Goal: Transaction & Acquisition: Register for event/course

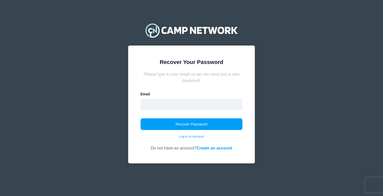
click at [175, 109] on input "email" at bounding box center [192, 105] width 102 height 12
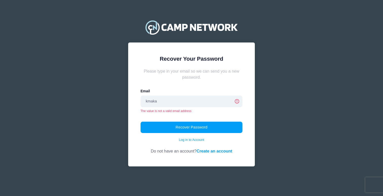
type input "kmakar@goecs.org"
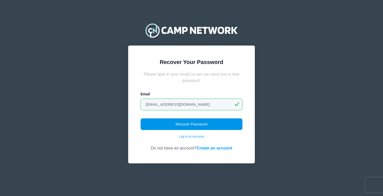
click at [193, 124] on button "Recover Password" at bounding box center [192, 124] width 102 height 12
click at [187, 124] on button "Recover Password" at bounding box center [192, 124] width 102 height 12
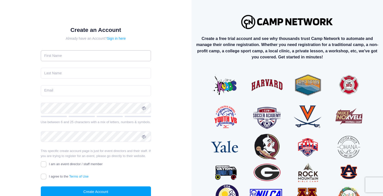
click at [109, 57] on input "text" at bounding box center [96, 55] width 110 height 11
type input "Katelyn"
click at [92, 76] on input "text" at bounding box center [96, 73] width 110 height 11
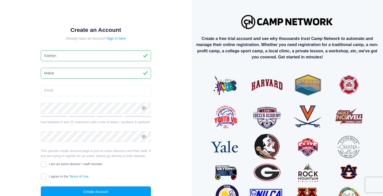
type input "Makar"
click at [82, 90] on input "email" at bounding box center [96, 90] width 110 height 11
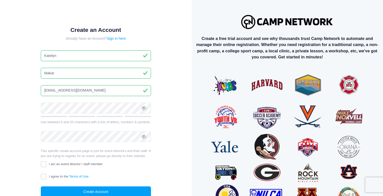
type input "kmakar@goecs.org"
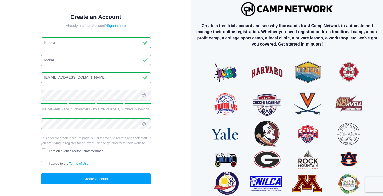
scroll to position [14, 0]
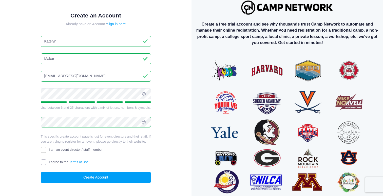
click at [45, 162] on input "I agree to the Terms of Use" at bounding box center [44, 163] width 6 height 6
checkbox input "true"
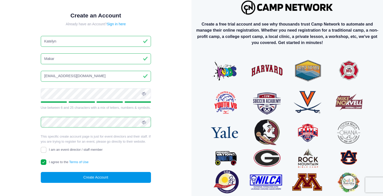
click at [82, 178] on button "Create Account" at bounding box center [96, 177] width 110 height 11
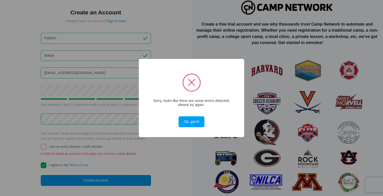
scroll to position [11, 0]
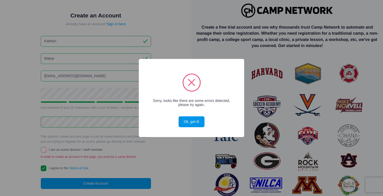
click at [194, 121] on button "Ok, got it!" at bounding box center [192, 121] width 26 height 11
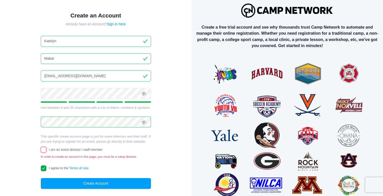
click at [43, 149] on input "I am an event director / staff member" at bounding box center [44, 150] width 6 height 6
checkbox input "true"
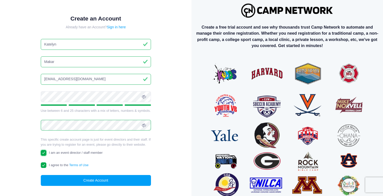
scroll to position [14, 0]
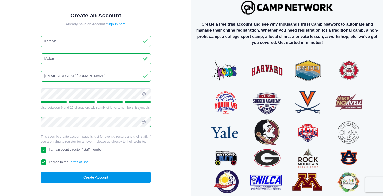
click at [90, 179] on button "Create Account" at bounding box center [96, 177] width 110 height 11
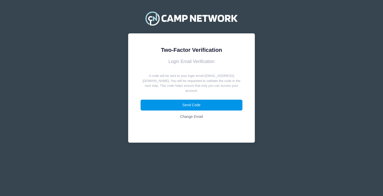
click at [198, 101] on button "Send Code" at bounding box center [192, 105] width 102 height 11
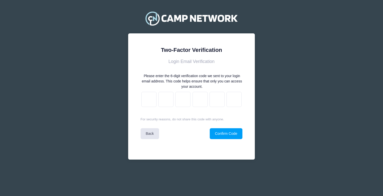
paste input "6"
type input "a"
type input "8"
type input "a"
type input "6"
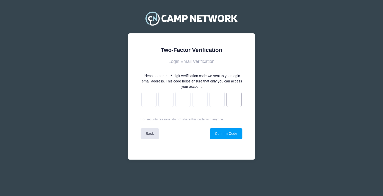
type input "d"
type input "6"
click at [224, 134] on button "Confirm Code" at bounding box center [226, 133] width 33 height 11
click at [224, 133] on button "Confirm Code" at bounding box center [226, 133] width 33 height 11
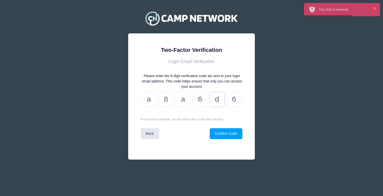
click at [210, 95] on input "d" at bounding box center [216, 99] width 15 height 15
click at [150, 99] on input "a" at bounding box center [148, 99] width 15 height 15
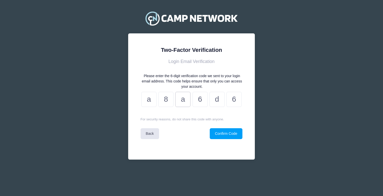
click at [180, 93] on input "a" at bounding box center [182, 99] width 15 height 15
click at [199, 101] on input "6" at bounding box center [199, 99] width 15 height 15
click at [212, 101] on input "d" at bounding box center [216, 99] width 15 height 15
click at [231, 101] on input "6" at bounding box center [233, 99] width 15 height 15
click at [225, 121] on p "For security reasons, do not share this code with anyone." at bounding box center [192, 119] width 102 height 5
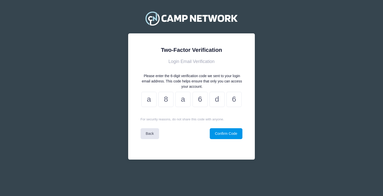
click at [225, 132] on button "Confirm Code" at bounding box center [226, 133] width 33 height 11
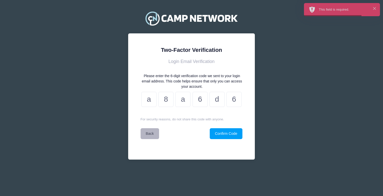
click at [153, 130] on link "Back" at bounding box center [150, 133] width 18 height 11
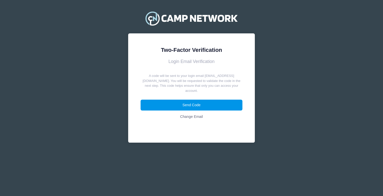
click at [190, 100] on button "Send Code" at bounding box center [192, 105] width 102 height 11
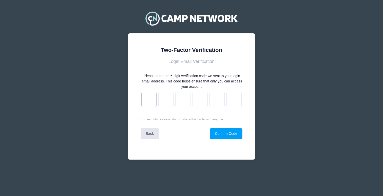
click at [145, 101] on input "text" at bounding box center [148, 99] width 15 height 15
type input "3"
type input "2"
type input "3"
type input "1"
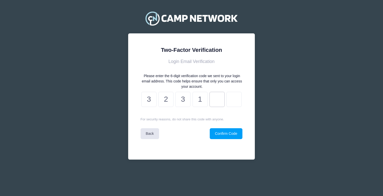
type input "1"
type input "a"
click at [227, 136] on button "Confirm Code" at bounding box center [226, 133] width 33 height 11
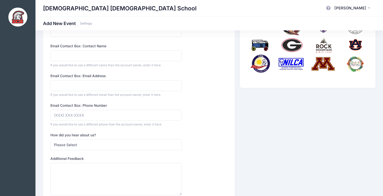
scroll to position [168, 0]
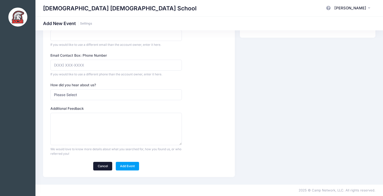
click at [101, 165] on link "Cancel" at bounding box center [102, 166] width 19 height 9
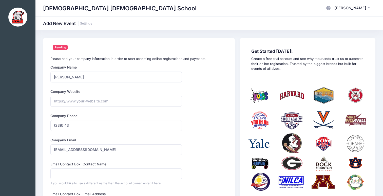
select select "web"
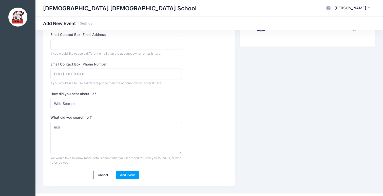
scroll to position [168, 0]
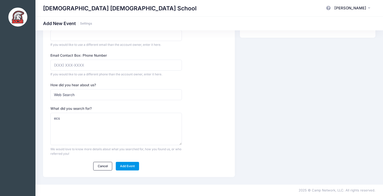
type input "(239) 431-1999"
click at [128, 166] on link "Add Event" at bounding box center [128, 166] width 24 height 9
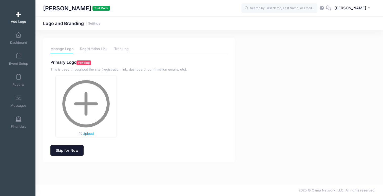
click at [76, 150] on link "Skip for Now" at bounding box center [66, 150] width 33 height 11
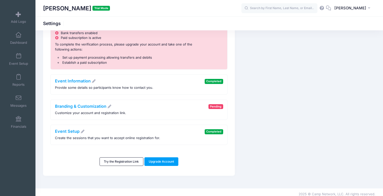
scroll to position [50, 0]
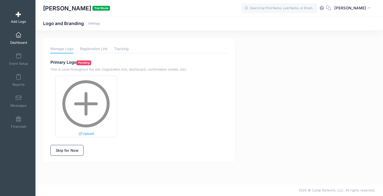
click at [21, 39] on link "Dashboard" at bounding box center [19, 38] width 24 height 18
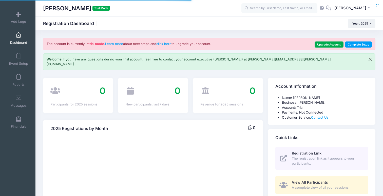
select select
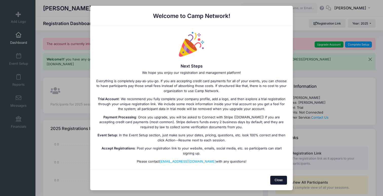
click at [283, 178] on button "Close" at bounding box center [278, 180] width 17 height 9
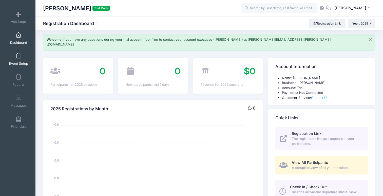
scroll to position [20, 0]
click at [18, 66] on link "Event Setup" at bounding box center [19, 59] width 24 height 18
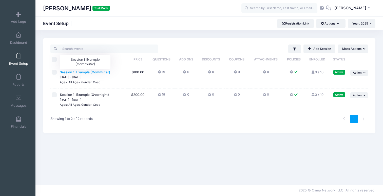
click at [92, 74] on span "Session 1: Example (Commuter)" at bounding box center [85, 72] width 50 height 4
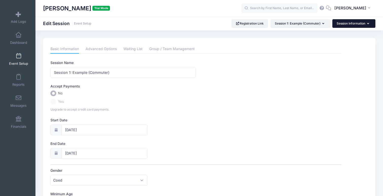
click at [363, 27] on button "Session Information" at bounding box center [353, 23] width 43 height 9
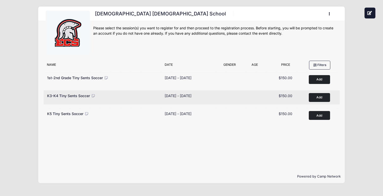
click at [323, 100] on button "Add to Cart" at bounding box center [319, 97] width 21 height 9
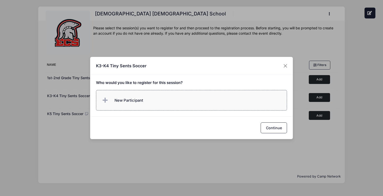
click at [104, 101] on icon at bounding box center [106, 101] width 7 height 0
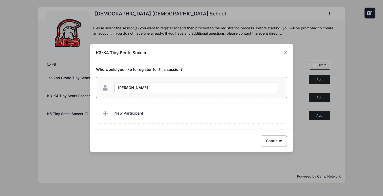
type input "Amelia Makar"
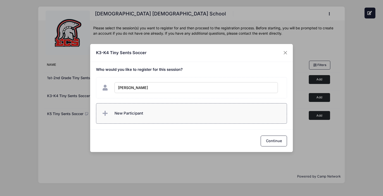
checkbox input "true"
click at [114, 112] on span "New Participant" at bounding box center [122, 114] width 42 height 10
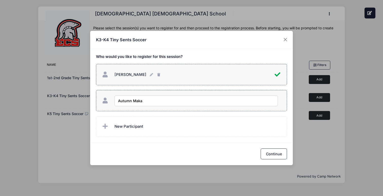
type input "[PERSON_NAME]"
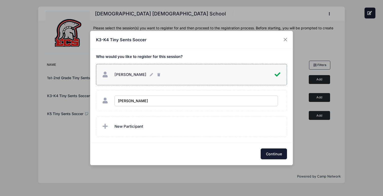
checkbox input "true"
click at [281, 156] on button "Continue" at bounding box center [274, 154] width 26 height 11
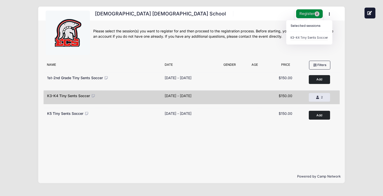
click at [300, 11] on button "Register 2" at bounding box center [309, 13] width 27 height 9
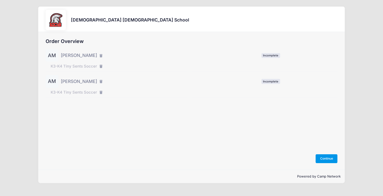
click at [323, 161] on button "Continue" at bounding box center [326, 158] width 22 height 9
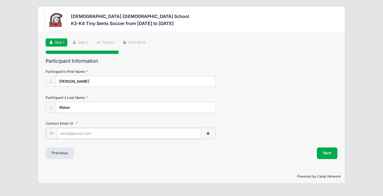
click at [153, 134] on input "Contact Email" at bounding box center [129, 133] width 144 height 11
type input "[EMAIL_ADDRESS][DOMAIN_NAME]"
click at [326, 155] on button "Next" at bounding box center [327, 153] width 21 height 12
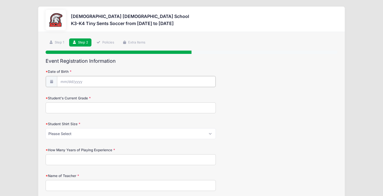
click at [142, 86] on input "Date of Birth" at bounding box center [136, 81] width 159 height 11
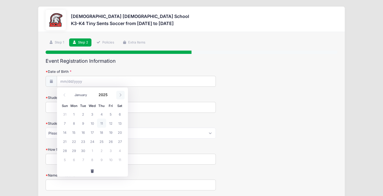
click at [118, 94] on span at bounding box center [120, 95] width 8 height 9
select select "11"
click at [76, 113] on span "1" at bounding box center [73, 114] width 9 height 9
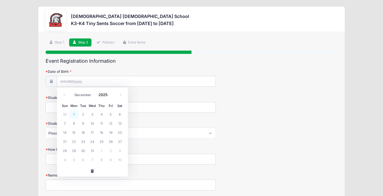
type input "12/01/2025"
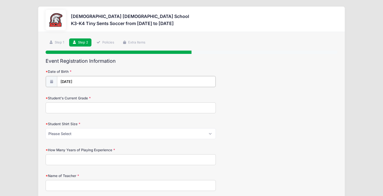
click at [83, 81] on input "12/01/2025" at bounding box center [136, 81] width 159 height 11
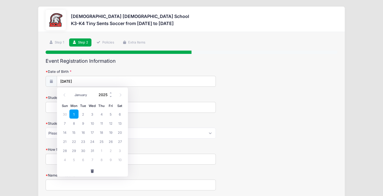
click at [106, 93] on input "2025" at bounding box center [104, 95] width 16 height 8
click at [110, 96] on span at bounding box center [111, 97] width 4 height 4
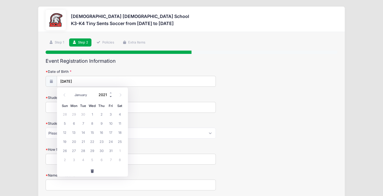
click at [110, 96] on span at bounding box center [111, 97] width 4 height 4
type input "2020"
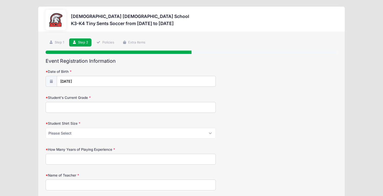
click at [107, 108] on input "Student's Current Grade" at bounding box center [131, 107] width 170 height 11
type input "K4"
click at [98, 133] on select "Please Select XS S M L XL XXL" at bounding box center [131, 133] width 170 height 11
select select "XS"
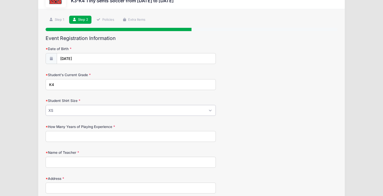
scroll to position [29, 0]
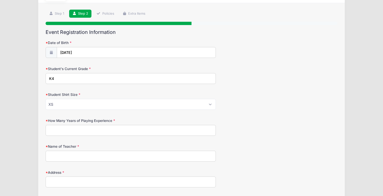
click at [96, 124] on div "How Many Years of Playing Experience" at bounding box center [192, 127] width 292 height 18
click at [96, 127] on input "How Many Years of Playing Experience" at bounding box center [131, 130] width 170 height 11
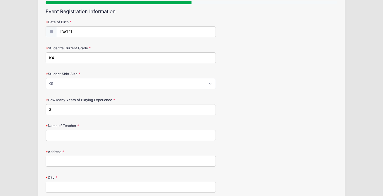
scroll to position [54, 0]
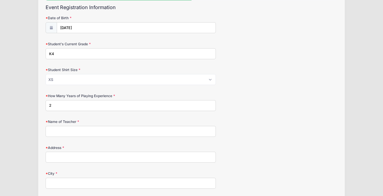
type input "2"
click at [83, 131] on input "Name of Teacher" at bounding box center [131, 131] width 170 height 11
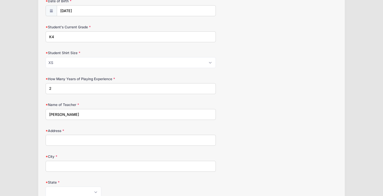
scroll to position [72, 0]
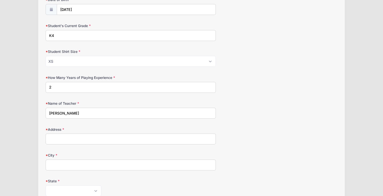
type input "Schild"
click at [62, 139] on input "Address" at bounding box center [131, 139] width 170 height 11
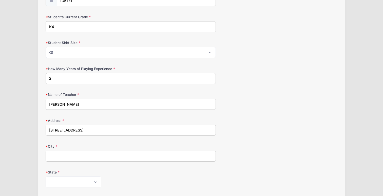
scroll to position [82, 0]
type input "1031 SE 4th Ave"
click at [98, 156] on input "City" at bounding box center [131, 155] width 170 height 11
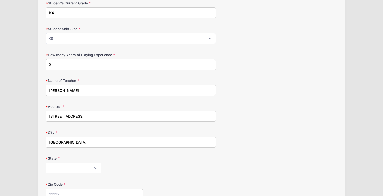
scroll to position [99, 0]
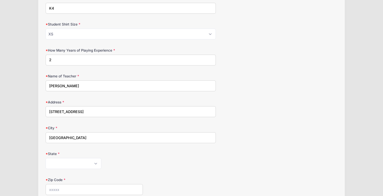
type input "Cape Coral"
click at [95, 167] on select "Alabama Alaska American Samoa Arizona Arkansas Armed Forces Africa Armed Forces…" at bounding box center [74, 163] width 56 height 11
select select "FL"
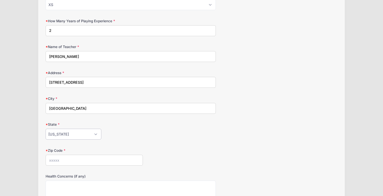
scroll to position [133, 0]
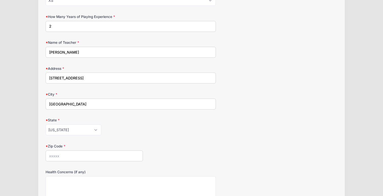
click at [109, 159] on input "Zip Code" at bounding box center [94, 156] width 97 height 11
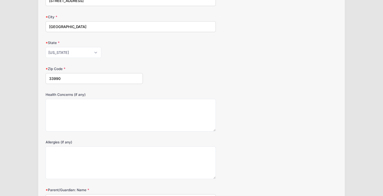
scroll to position [212, 0]
type input "33990"
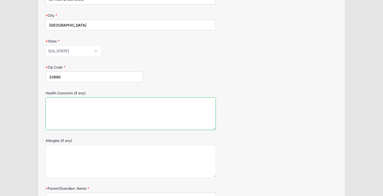
click at [104, 101] on textarea "Health Concerns (if any)" at bounding box center [131, 113] width 170 height 33
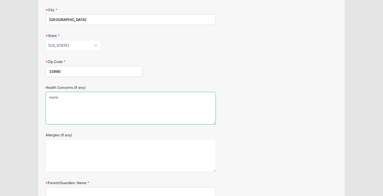
scroll to position [231, 0]
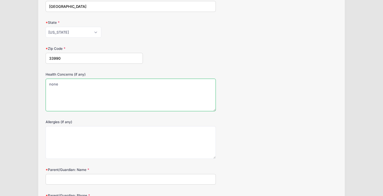
type textarea "none"
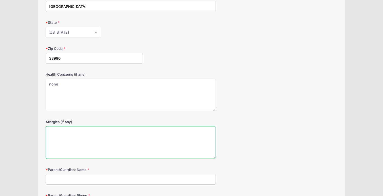
click at [96, 138] on textarea "Allergies (if any)" at bounding box center [131, 142] width 170 height 33
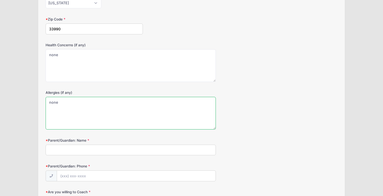
scroll to position [263, 0]
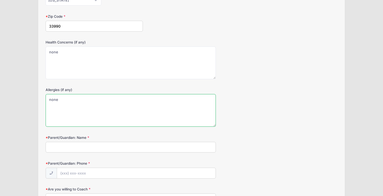
type textarea "none"
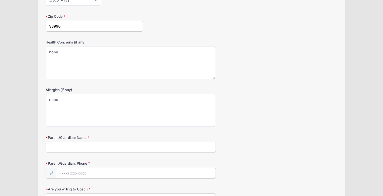
click at [97, 146] on input "Parent/Guardian: Name" at bounding box center [131, 147] width 170 height 11
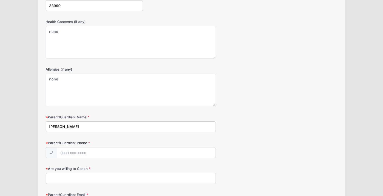
scroll to position [286, 0]
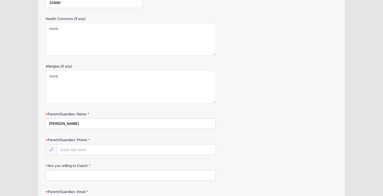
type input "Kate Makar"
click at [111, 151] on input "Parent/Guardian: Phone" at bounding box center [136, 150] width 159 height 11
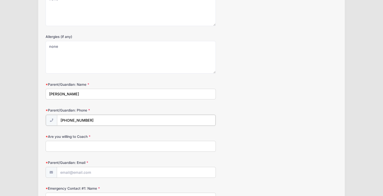
scroll to position [318, 0]
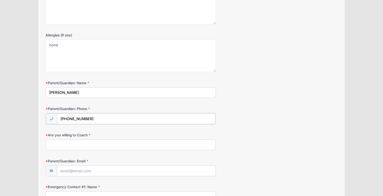
type input "(239) 431-1999"
click at [118, 143] on input "Are you willing to Coach" at bounding box center [131, 144] width 170 height 11
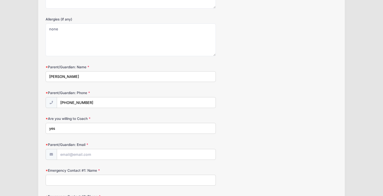
scroll to position [335, 0]
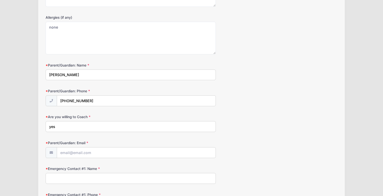
type input "yes"
click at [82, 153] on input "Parent/Guardian: Email" at bounding box center [136, 153] width 159 height 11
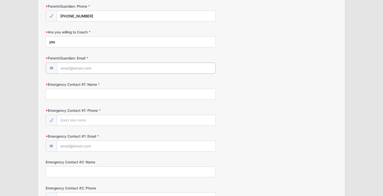
scroll to position [415, 0]
